Goal: Task Accomplishment & Management: Manage account settings

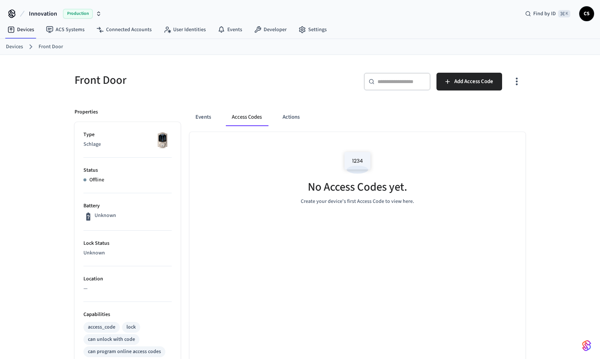
scroll to position [49, 0]
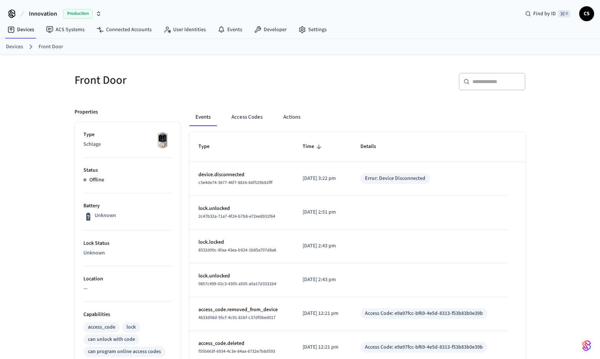
click at [87, 85] on h5 "Front Door" at bounding box center [185, 80] width 221 height 15
click at [32, 212] on div "Front Door ​ ​ Properties Type Schlage Status Offline Battery Unknown Lock Stat…" at bounding box center [300, 312] width 600 height 514
click at [227, 121] on button "Access Codes" at bounding box center [246, 117] width 43 height 18
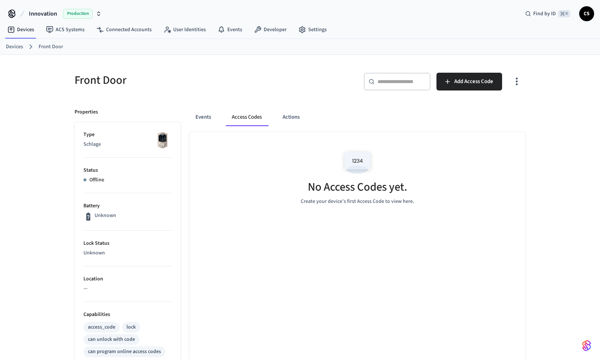
click at [87, 113] on p "Properties" at bounding box center [86, 112] width 23 height 8
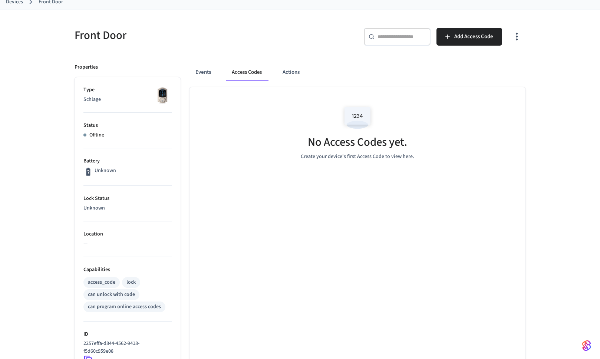
scroll to position [47, 0]
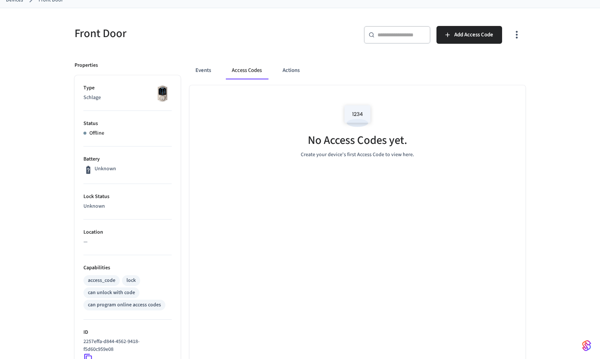
click at [93, 96] on p "Schlage" at bounding box center [127, 98] width 88 height 8
copy p "Schlage"
